Goal: Task Accomplishment & Management: Manage account settings

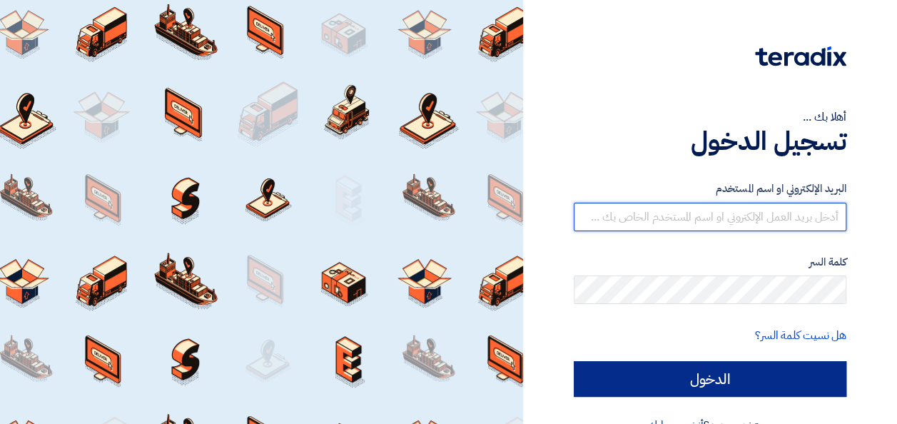
type input "[EMAIL_ADDRESS][DOMAIN_NAME]"
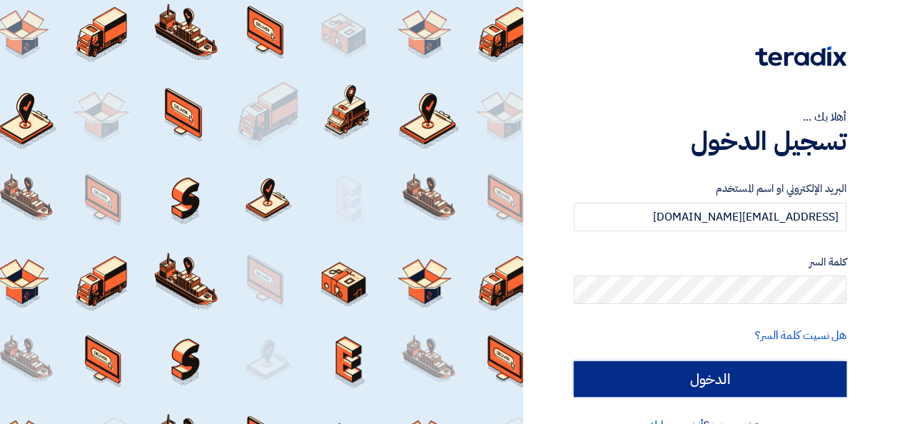
click at [672, 375] on input "الدخول" at bounding box center [710, 379] width 273 height 36
type input "Sign in"
